Goal: Task Accomplishment & Management: Manage account settings

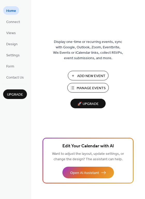
click at [82, 89] on span "Manage Events" at bounding box center [90, 88] width 29 height 5
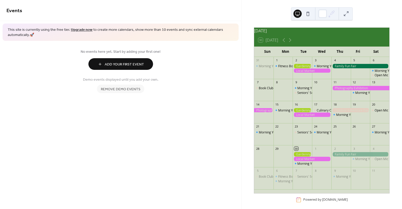
click at [277, 54] on div "Mon" at bounding box center [285, 52] width 18 height 10
click at [310, 14] on button at bounding box center [308, 14] width 8 height 8
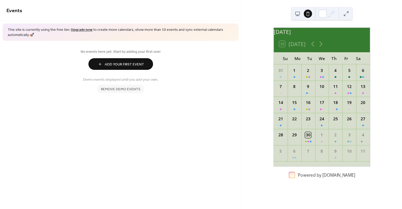
click at [294, 14] on button at bounding box center [297, 14] width 8 height 8
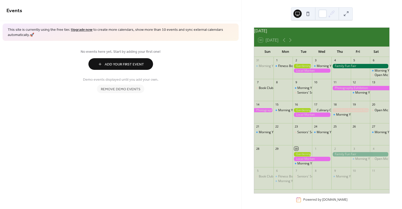
click at [306, 13] on button at bounding box center [308, 14] width 8 height 8
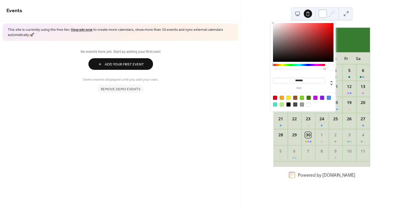
click at [325, 14] on div at bounding box center [322, 14] width 8 height 8
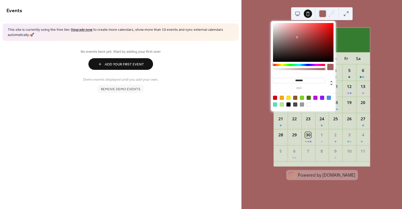
type input "*******"
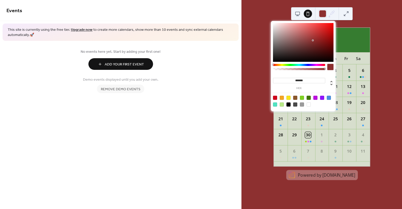
drag, startPoint x: 304, startPoint y: 41, endPoint x: 313, endPoint y: 40, distance: 8.3
click at [313, 40] on div at bounding box center [303, 42] width 60 height 39
click at [228, 35] on span "This site is currently using the free tier. Upgrade now to create more calendar…" at bounding box center [121, 32] width 226 height 10
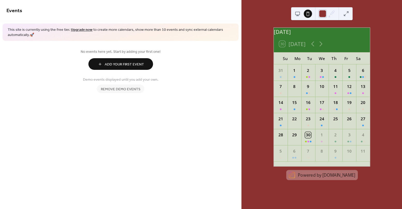
click at [326, 16] on div at bounding box center [322, 14] width 8 height 8
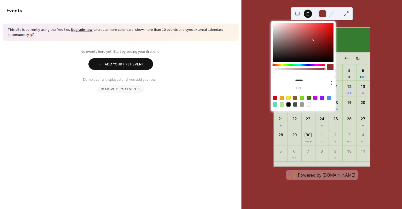
type input "*******"
drag, startPoint x: 296, startPoint y: 34, endPoint x: 236, endPoint y: 4, distance: 67.4
click at [236, 4] on body "Events This site is currently using the free tier. Upgrade now to create more c…" at bounding box center [201, 104] width 402 height 209
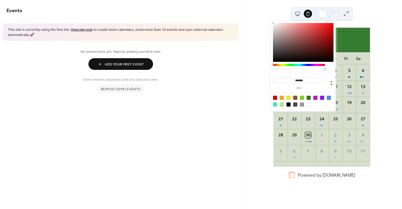
click at [214, 54] on span "No events here yet. Start by adding your first one!" at bounding box center [120, 51] width 228 height 5
